Goal: Task Accomplishment & Management: Manage account settings

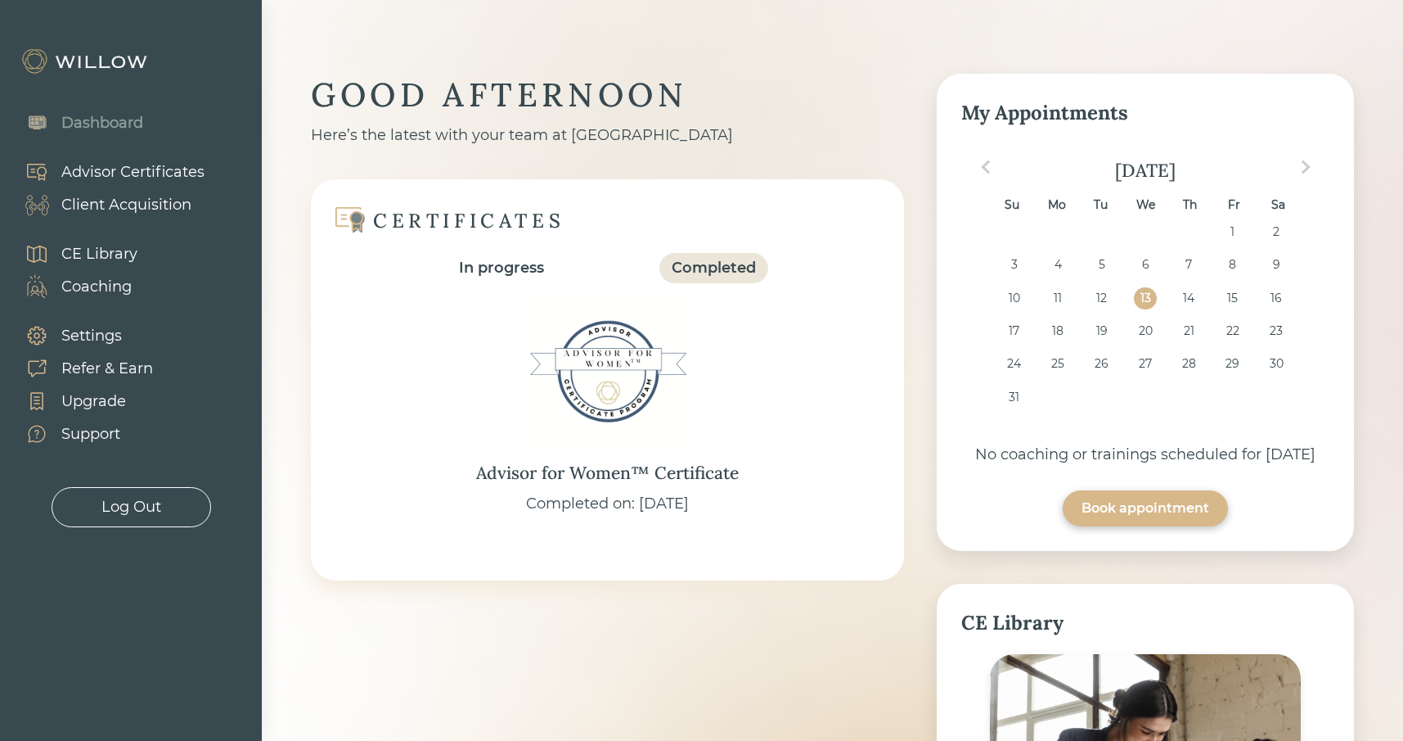
click at [99, 290] on div "Coaching" at bounding box center [96, 287] width 70 height 22
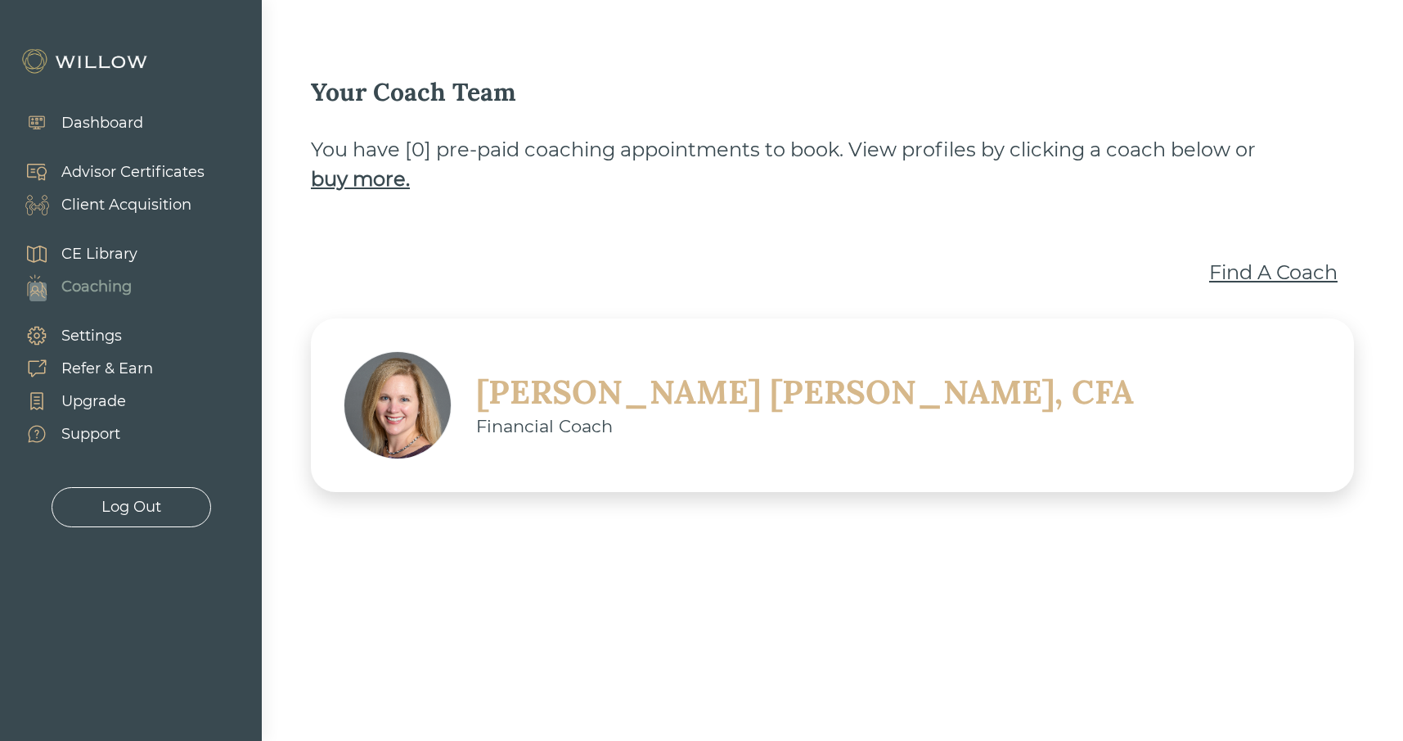
click at [106, 207] on div "Client Acquisition" at bounding box center [126, 205] width 130 height 22
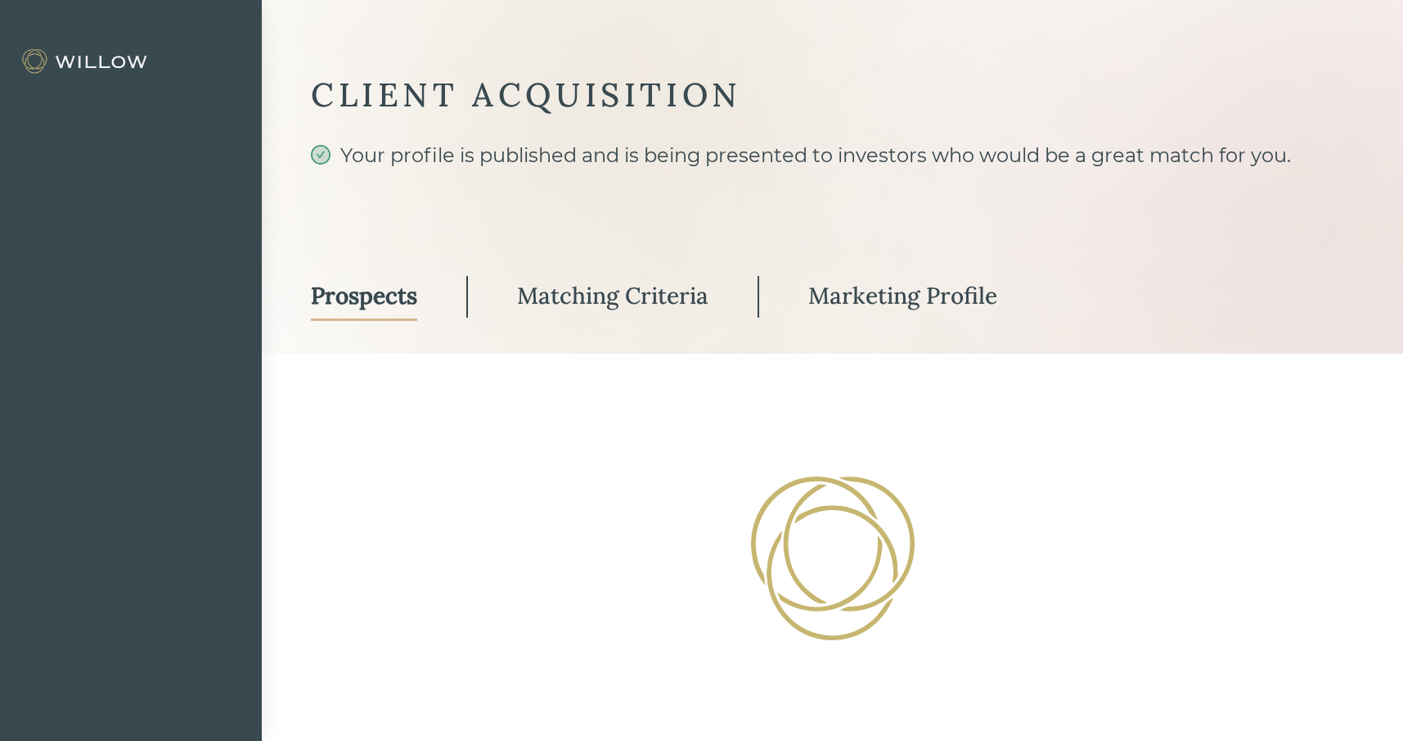
select select "3"
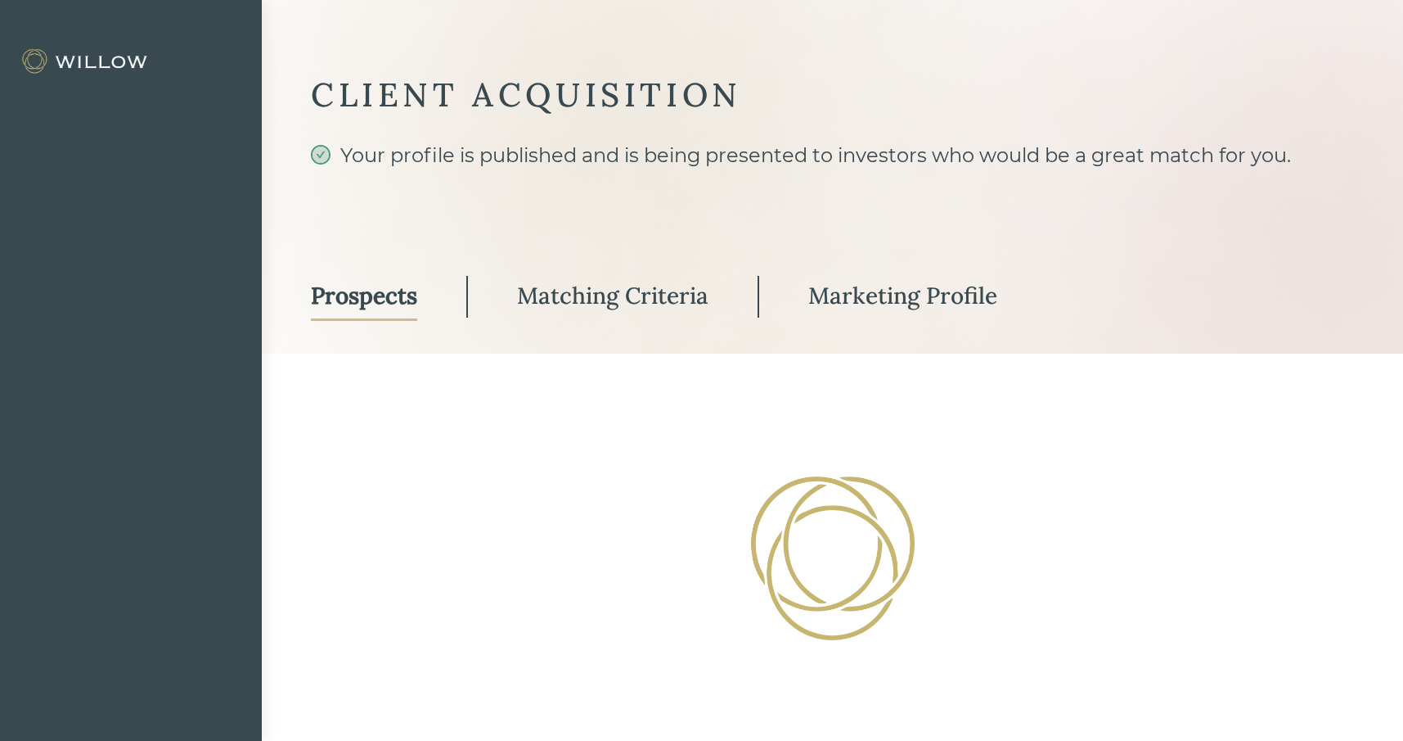
select select "3"
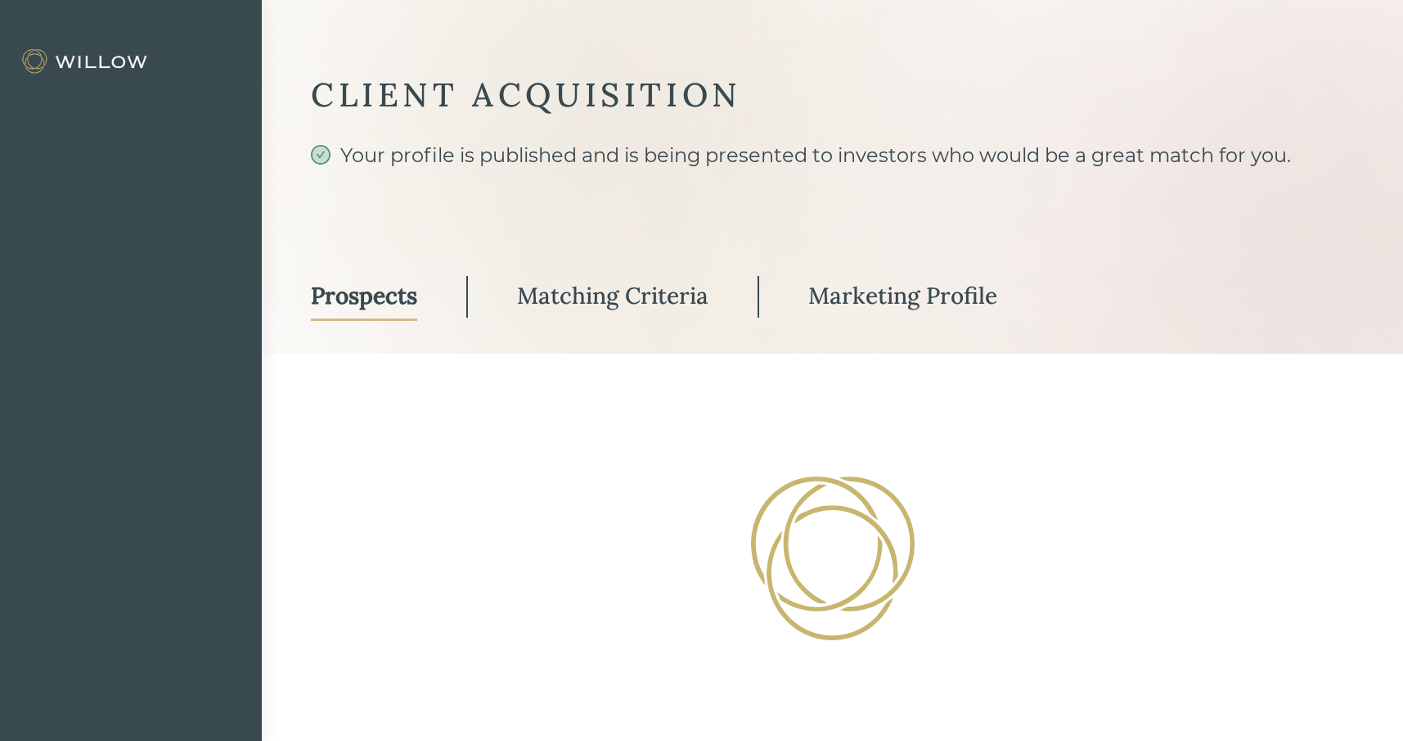
select select "3"
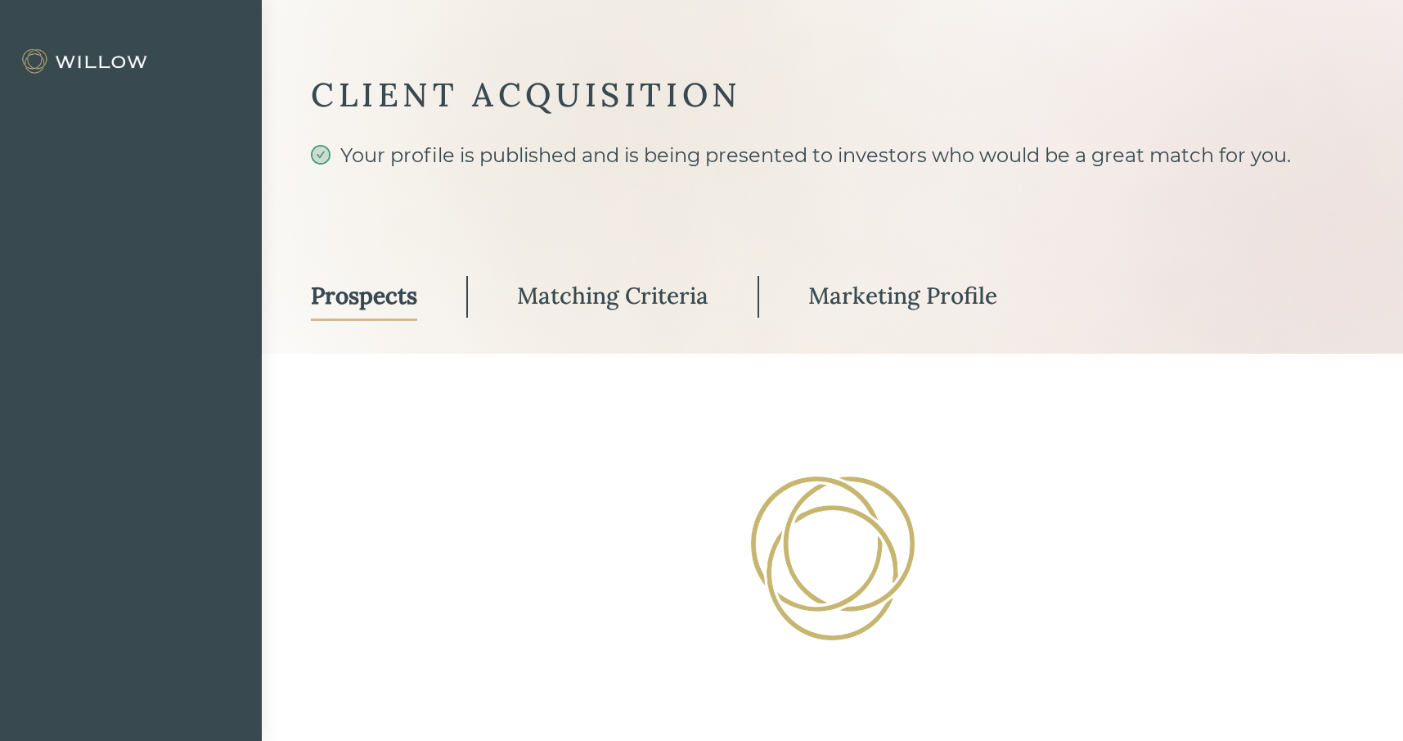
select select "3"
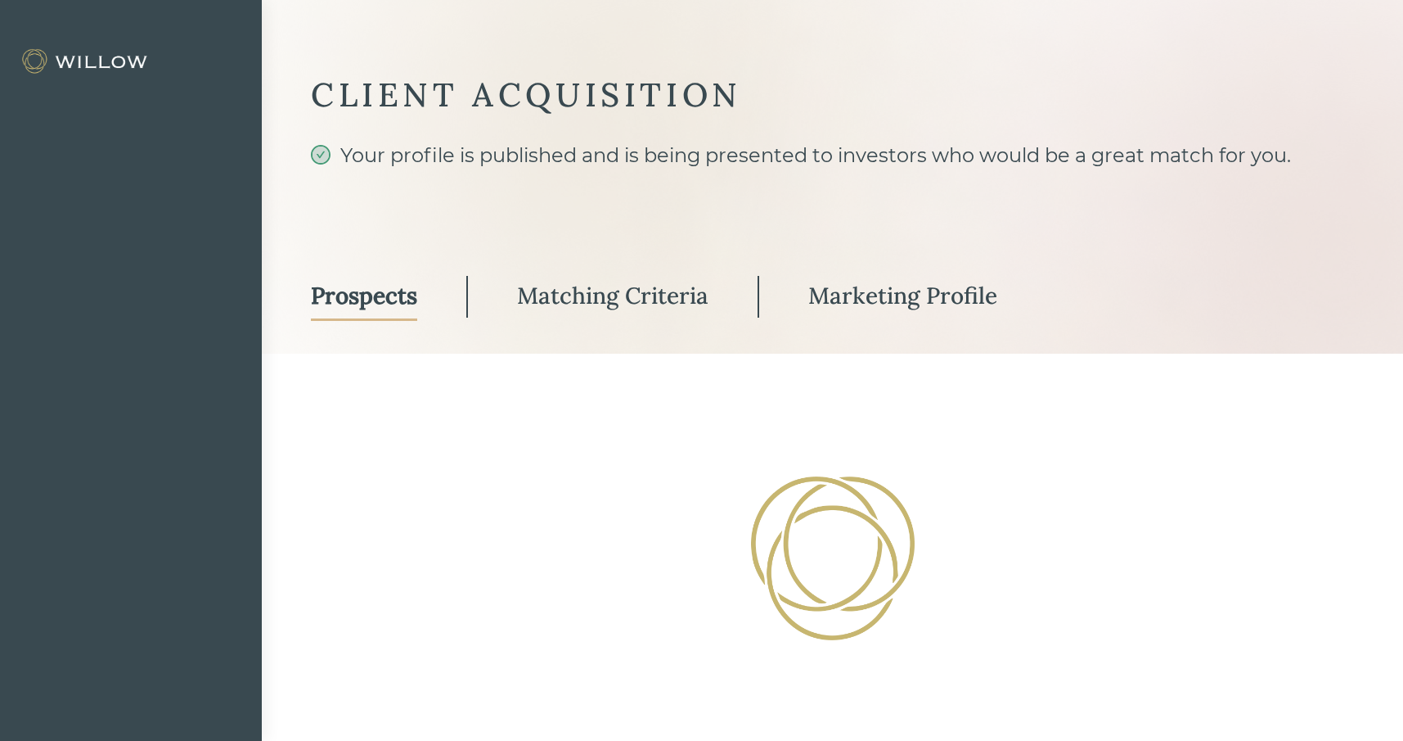
select select "2"
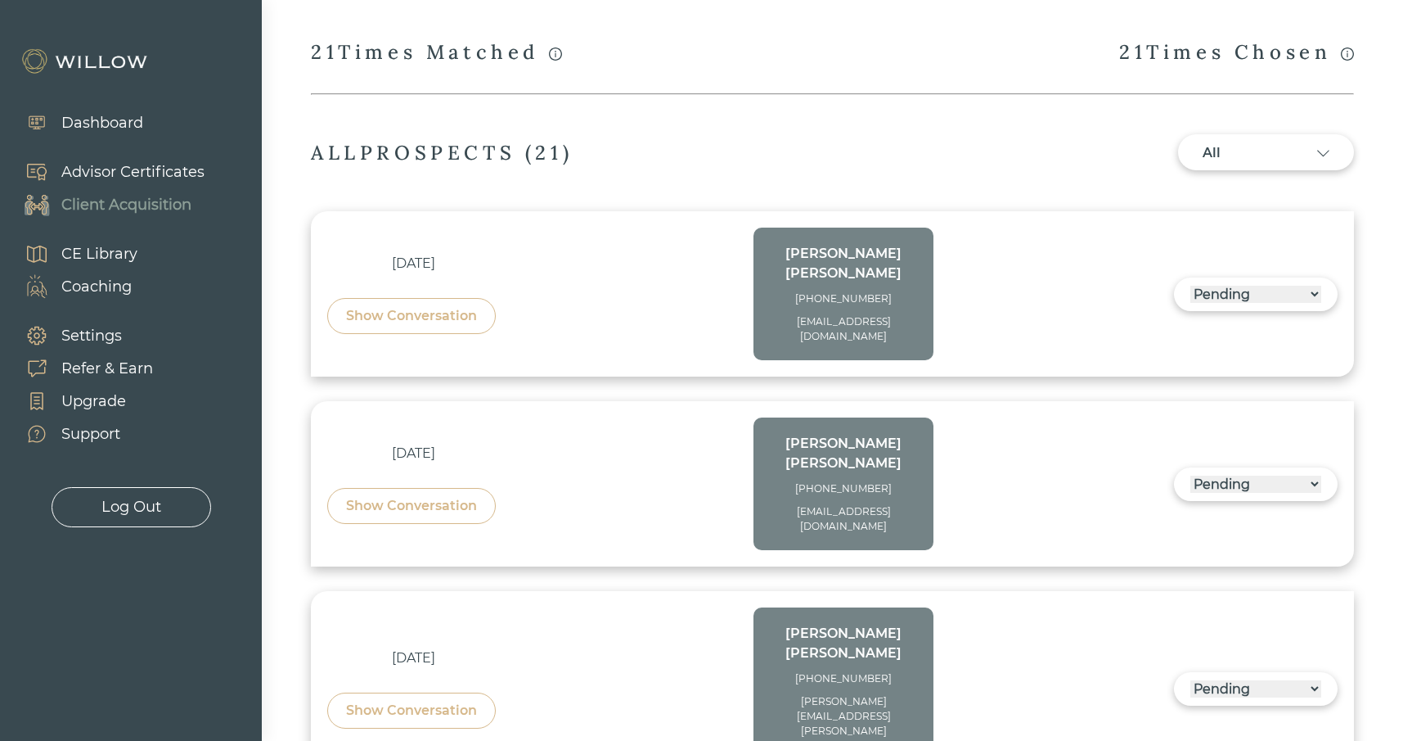
scroll to position [398, 0]
